Goal: Task Accomplishment & Management: Complete application form

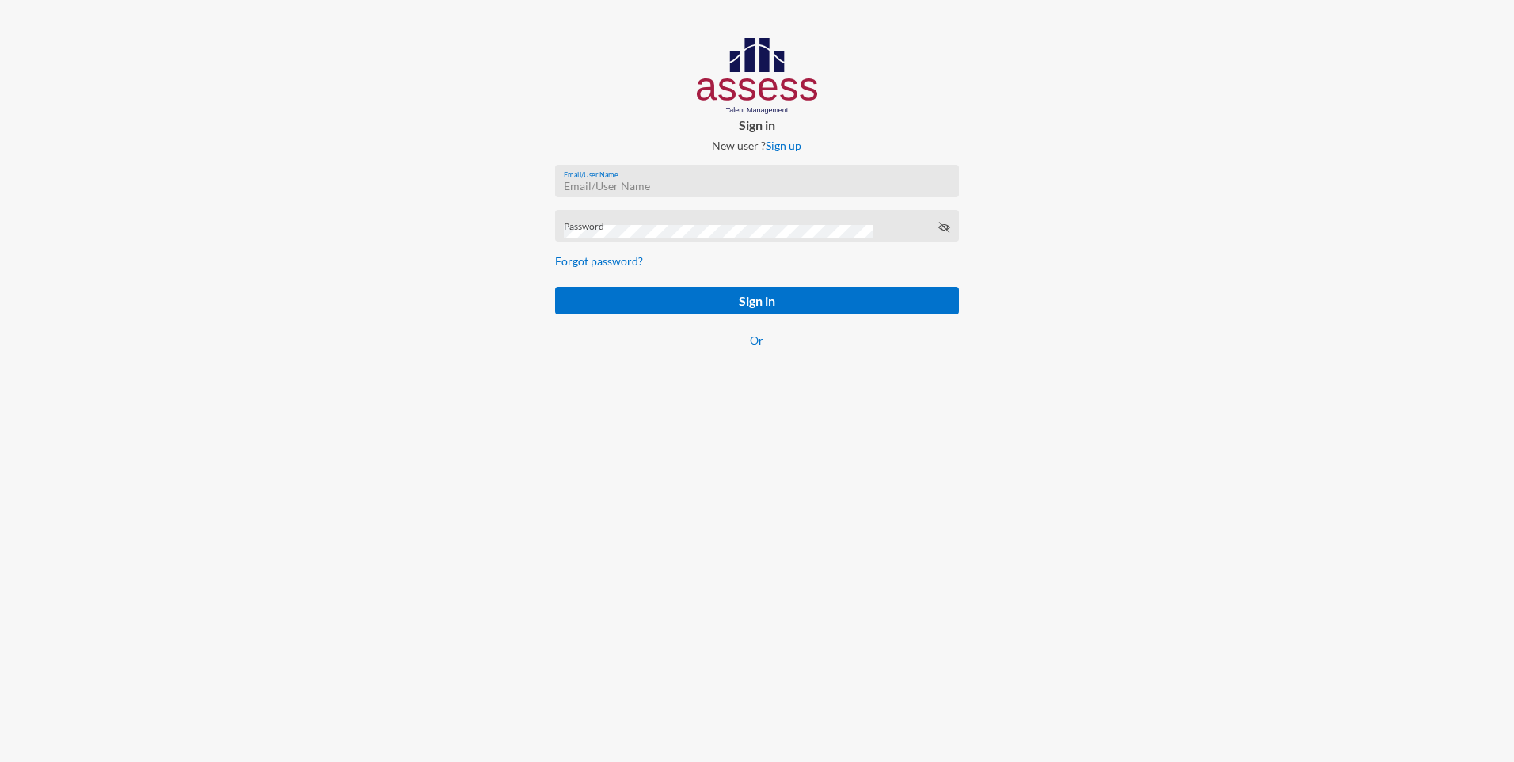
click at [678, 183] on input "Email/User Name" at bounding box center [757, 186] width 386 height 13
paste input "mhspl15342"
type input "mhspl15342"
click at [807, 223] on div "Password" at bounding box center [757, 230] width 386 height 24
click at [776, 302] on button "Sign in" at bounding box center [756, 301] width 403 height 28
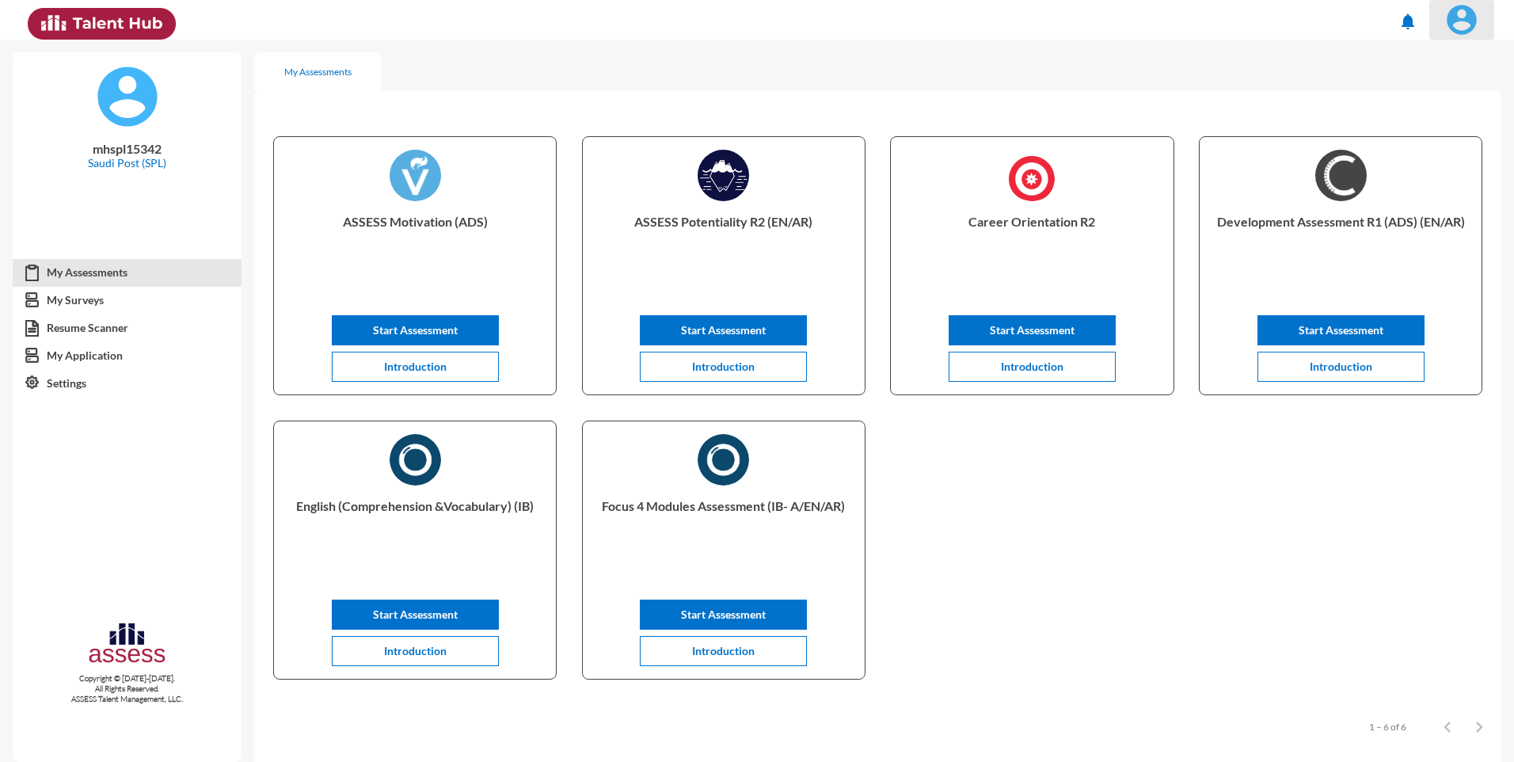
click at [1459, 30] on img at bounding box center [1461, 20] width 32 height 32
click at [1096, 108] on div at bounding box center [757, 381] width 1514 height 762
click at [408, 332] on span "Start Assessment" at bounding box center [415, 329] width 85 height 13
